Goal: Task Accomplishment & Management: Manage account settings

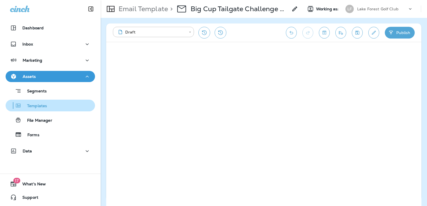
click at [42, 104] on p "Templates" at bounding box center [34, 106] width 25 height 5
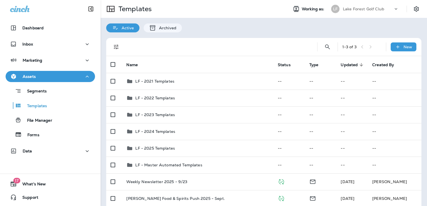
click at [357, 11] on div "Lake Forest Golf Club" at bounding box center [368, 9] width 50 height 8
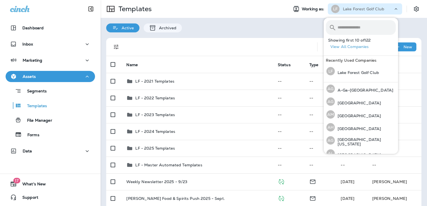
click at [347, 28] on input "text" at bounding box center [366, 27] width 58 height 15
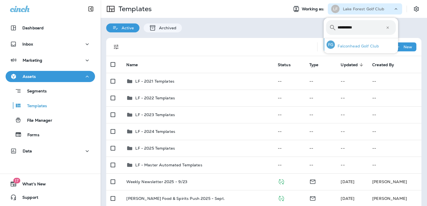
type input "**********"
click at [347, 45] on p "Falconhead Golf Club" at bounding box center [357, 46] width 44 height 4
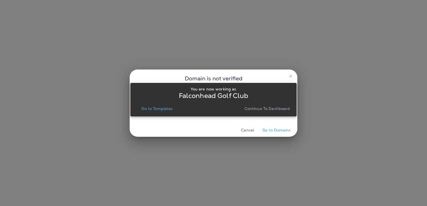
click at [161, 108] on p "Go to Templates" at bounding box center [156, 108] width 31 height 4
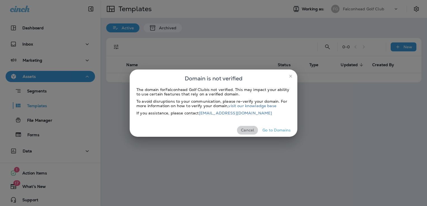
click at [248, 131] on button "Cancel" at bounding box center [247, 130] width 21 height 9
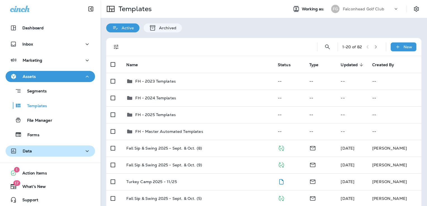
click at [46, 153] on div "Data" at bounding box center [50, 151] width 80 height 7
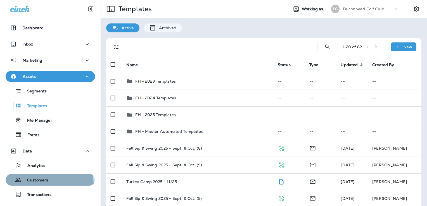
click at [46, 184] on div "Customers" at bounding box center [28, 180] width 40 height 8
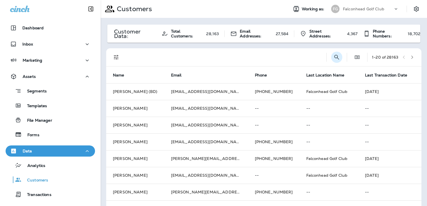
click at [331, 58] on button "Search Customers" at bounding box center [336, 57] width 11 height 11
click at [296, 56] on input "text" at bounding box center [308, 56] width 58 height 15
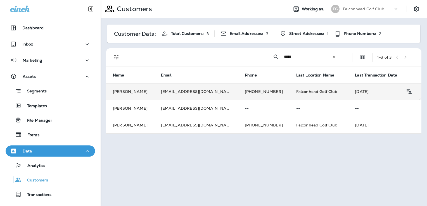
type input "*****"
click at [172, 90] on td "[EMAIL_ADDRESS][DOMAIN_NAME]" at bounding box center [196, 91] width 84 height 17
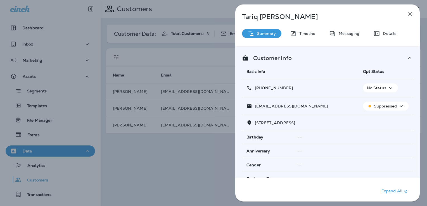
click at [382, 104] on p "Suppressed" at bounding box center [385, 106] width 23 height 4
click at [379, 132] on p "Reset Status" at bounding box center [386, 132] width 25 height 4
click at [387, 109] on div "Pending" at bounding box center [385, 106] width 34 height 7
click at [312, 37] on div "Timeline" at bounding box center [302, 33] width 37 height 9
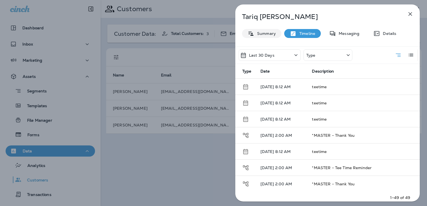
click at [262, 33] on p "Summary" at bounding box center [265, 33] width 22 height 4
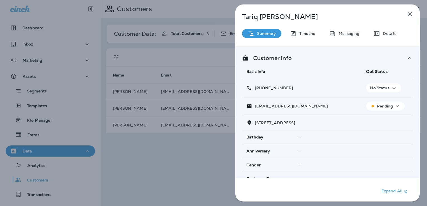
drag, startPoint x: 273, startPoint y: 106, endPoint x: 303, endPoint y: 113, distance: 30.6
click at [303, 113] on td "[EMAIL_ADDRESS][DOMAIN_NAME]" at bounding box center [302, 106] width 120 height 18
click at [288, 106] on p "[EMAIL_ADDRESS][DOMAIN_NAME]" at bounding box center [290, 106] width 76 height 4
click at [410, 14] on icon "button" at bounding box center [410, 14] width 4 height 4
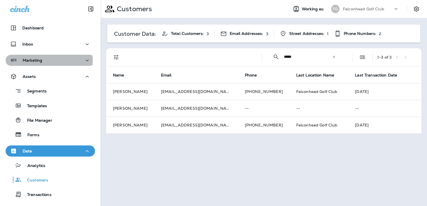
click at [45, 60] on div "Marketing" at bounding box center [50, 60] width 80 height 7
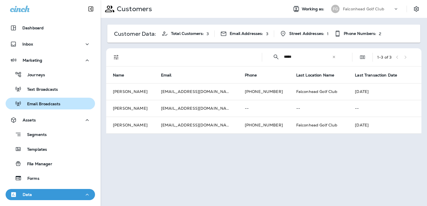
click at [51, 109] on button "Email Broadcasts" at bounding box center [50, 104] width 89 height 12
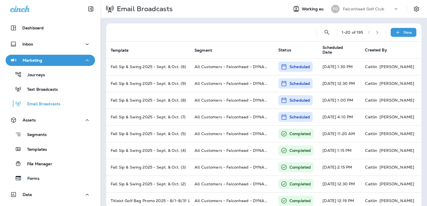
click at [368, 8] on p "Falconhead Golf Club" at bounding box center [363, 9] width 41 height 4
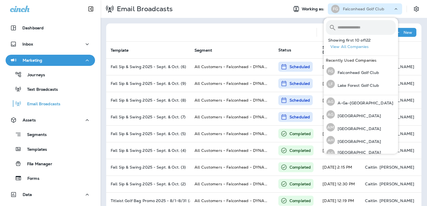
click at [358, 24] on input "text" at bounding box center [366, 27] width 58 height 15
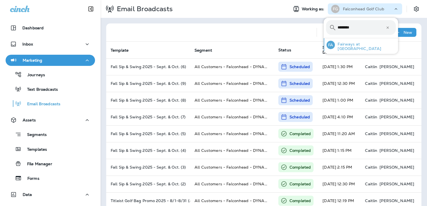
type input "********"
click at [359, 48] on p "Fairways at [GEOGRAPHIC_DATA]" at bounding box center [365, 46] width 61 height 9
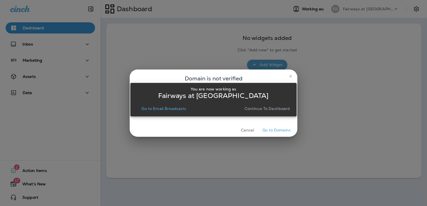
drag, startPoint x: 173, startPoint y: 109, endPoint x: 235, endPoint y: 128, distance: 64.9
click at [173, 109] on p "Go to Email Broadcasts" at bounding box center [163, 108] width 45 height 4
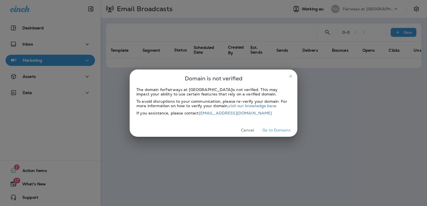
click at [248, 130] on button "Cancel" at bounding box center [247, 130] width 21 height 9
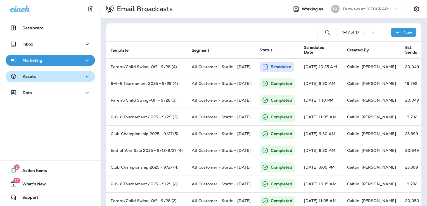
click at [60, 79] on div "Assets" at bounding box center [50, 76] width 80 height 7
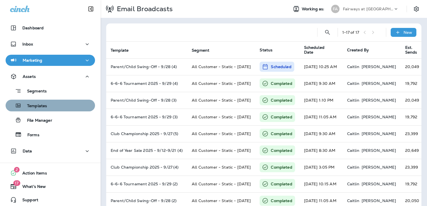
click at [56, 104] on div "Templates" at bounding box center [50, 105] width 85 height 8
